Goal: Book appointment/travel/reservation

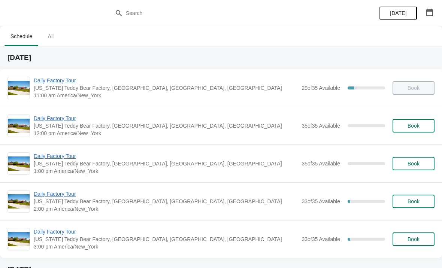
click at [63, 84] on span "Daily Factory Tour" at bounding box center [166, 80] width 264 height 7
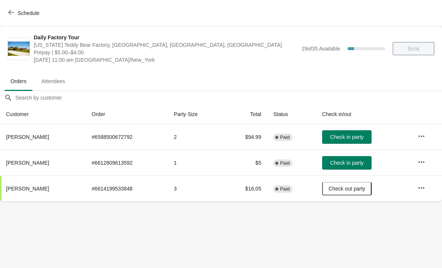
click at [22, 11] on span "Schedule" at bounding box center [29, 13] width 22 height 6
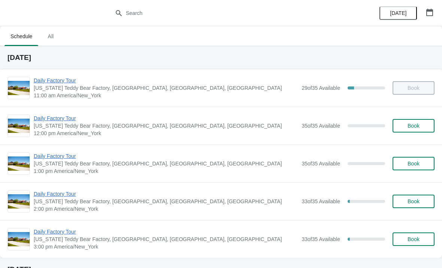
click at [72, 127] on span "[US_STATE] Teddy Bear Factory, [GEOGRAPHIC_DATA], [GEOGRAPHIC_DATA], [GEOGRAPHI…" at bounding box center [166, 125] width 264 height 7
click at [58, 122] on span "Daily Factory Tour" at bounding box center [166, 117] width 264 height 7
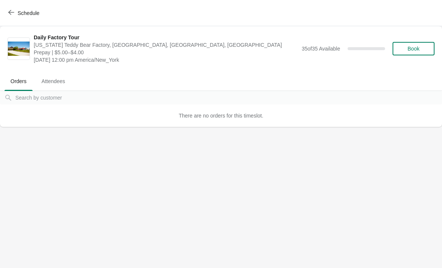
click at [16, 13] on span "Schedule" at bounding box center [25, 12] width 30 height 7
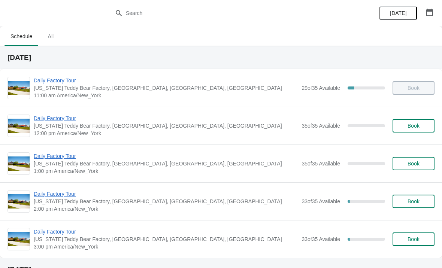
click at [59, 83] on span "Daily Factory Tour" at bounding box center [166, 80] width 264 height 7
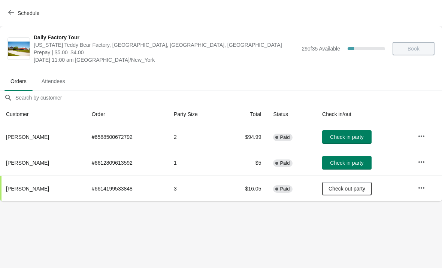
click at [24, 13] on span "Schedule" at bounding box center [29, 13] width 22 height 6
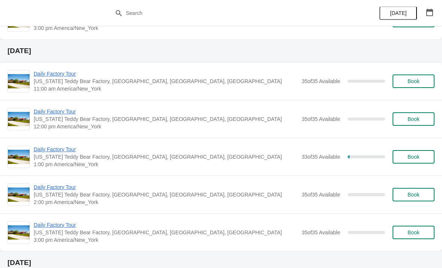
scroll to position [220, 0]
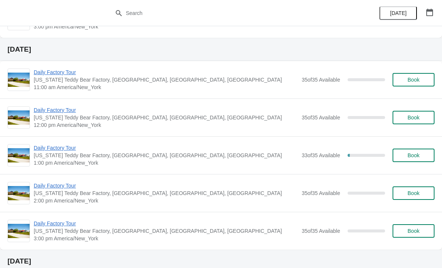
click at [62, 73] on span "Daily Factory Tour" at bounding box center [166, 71] width 264 height 7
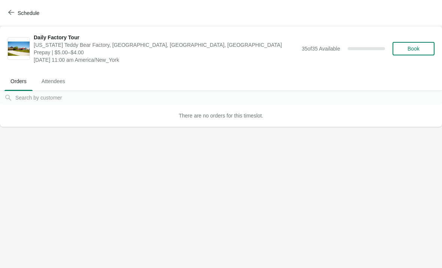
click at [19, 8] on button "Schedule" at bounding box center [25, 12] width 42 height 13
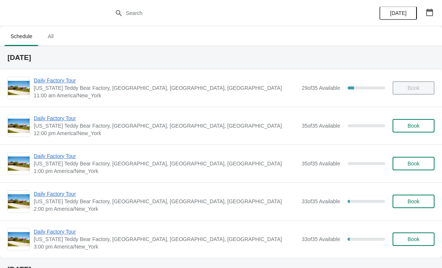
click at [115, 202] on span "[US_STATE] Teddy Bear Factory, [GEOGRAPHIC_DATA], [GEOGRAPHIC_DATA], [GEOGRAPHI…" at bounding box center [166, 201] width 264 height 7
click at [58, 193] on span "Daily Factory Tour" at bounding box center [166, 193] width 264 height 7
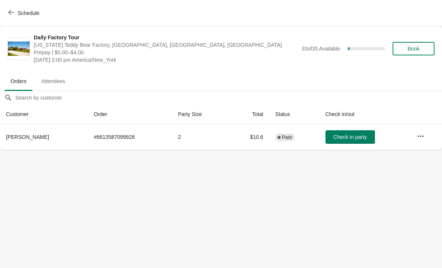
click at [30, 12] on span "Schedule" at bounding box center [29, 13] width 22 height 6
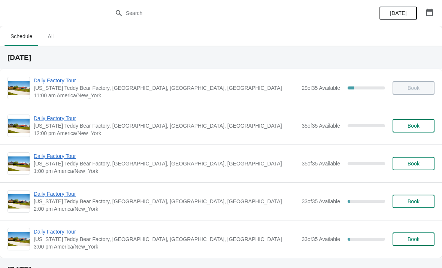
click at [125, 240] on span "[US_STATE] Teddy Bear Factory, [GEOGRAPHIC_DATA], [GEOGRAPHIC_DATA], [GEOGRAPHI…" at bounding box center [166, 238] width 264 height 7
click at [66, 230] on span "Daily Factory Tour" at bounding box center [166, 231] width 264 height 7
